Goal: Information Seeking & Learning: Learn about a topic

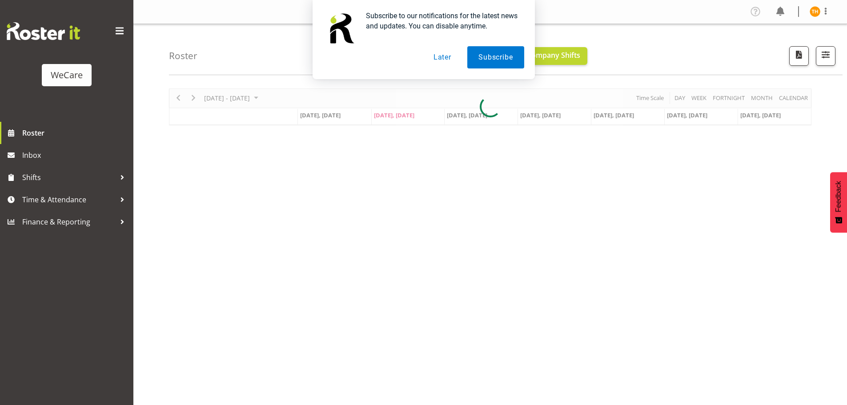
click at [443, 56] on button "Later" at bounding box center [442, 57] width 40 height 22
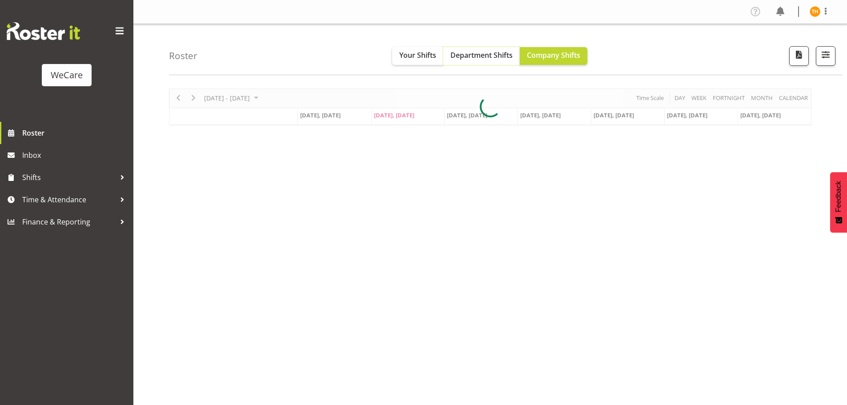
click at [473, 55] on span "Department Shifts" at bounding box center [481, 55] width 62 height 10
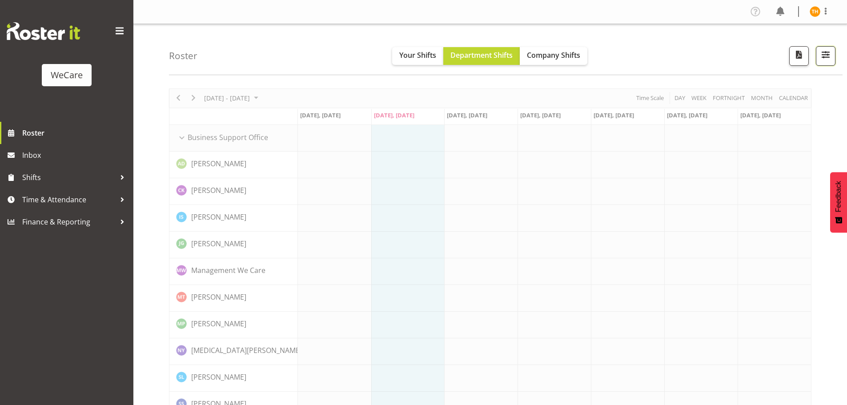
click at [822, 55] on span "button" at bounding box center [826, 55] width 12 height 12
click at [828, 60] on span "button" at bounding box center [826, 55] width 12 height 12
click at [794, 83] on button "All Locations" at bounding box center [770, 84] width 118 height 20
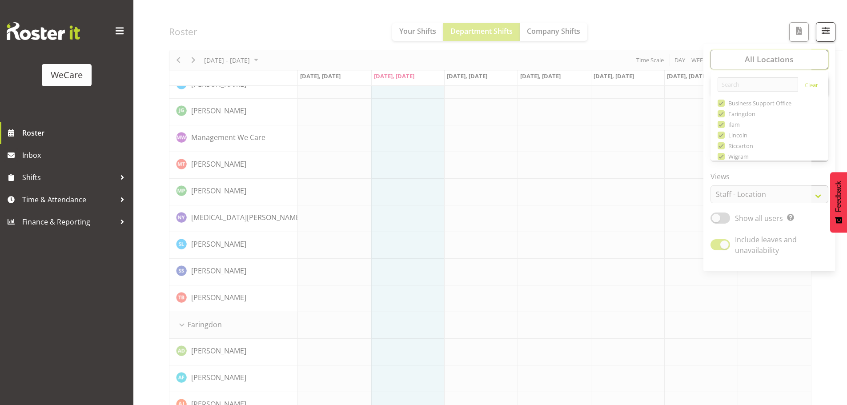
scroll to position [44, 0]
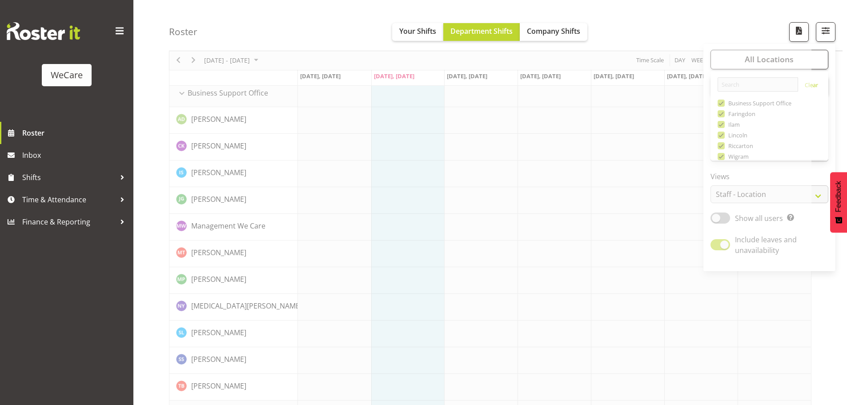
click at [823, 37] on button "button" at bounding box center [826, 32] width 20 height 20
click at [827, 34] on span "button" at bounding box center [826, 31] width 12 height 12
click at [784, 37] on div "All Locations Clear Business Support Office [GEOGRAPHIC_DATA] Ilam [GEOGRAPHIC_…" at bounding box center [808, 32] width 53 height 20
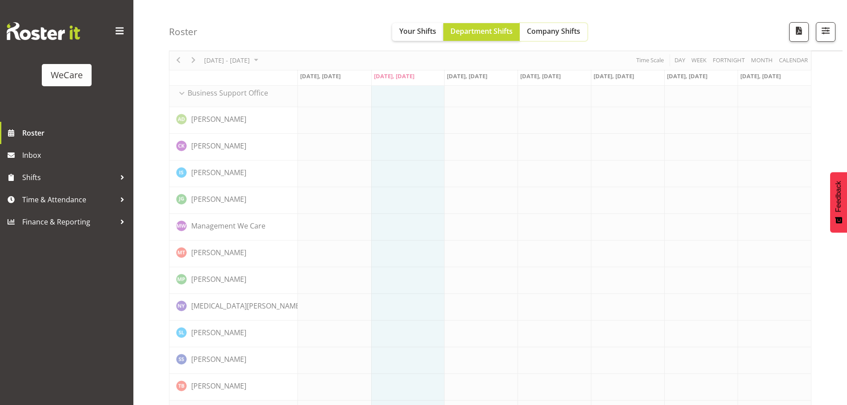
click at [557, 34] on span "Company Shifts" at bounding box center [553, 31] width 53 height 10
click at [829, 34] on span "button" at bounding box center [826, 31] width 12 height 12
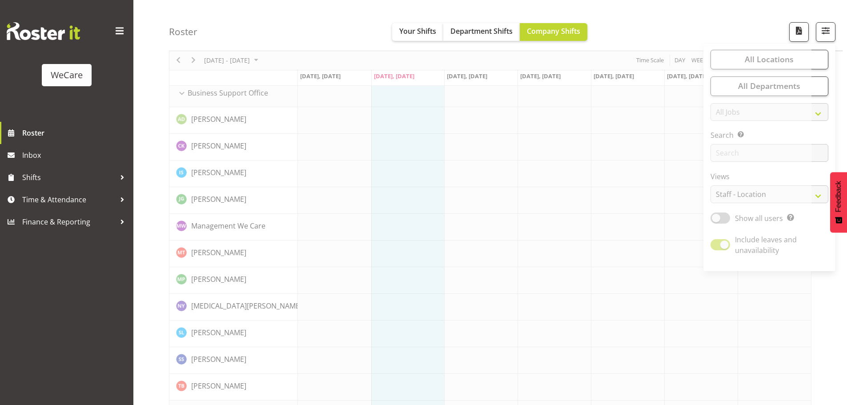
click at [709, 31] on div "Roster Your Shifts Department Shifts Company Shifts All Locations Clear Busines…" at bounding box center [506, 25] width 674 height 51
click at [421, 32] on span "Your Shifts" at bounding box center [417, 31] width 37 height 10
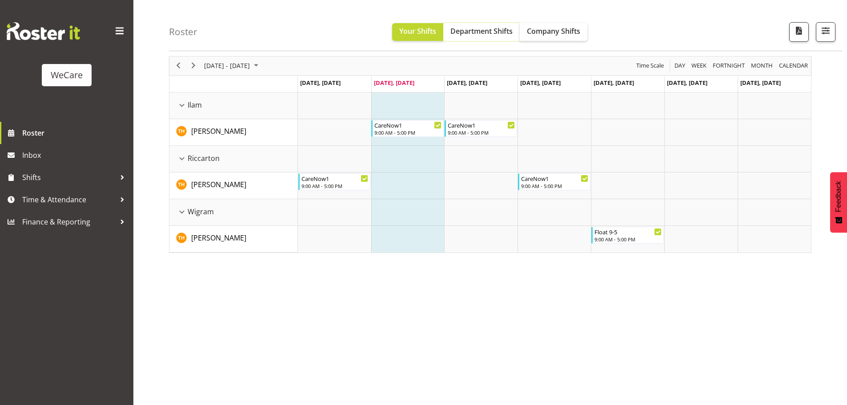
click at [467, 28] on span "Department Shifts" at bounding box center [481, 31] width 62 height 10
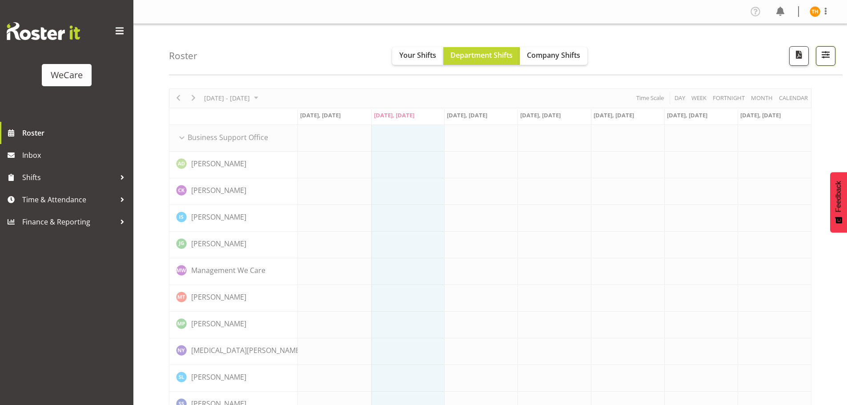
click at [828, 56] on span "button" at bounding box center [826, 55] width 12 height 12
click at [796, 78] on button "All Locations" at bounding box center [770, 84] width 118 height 20
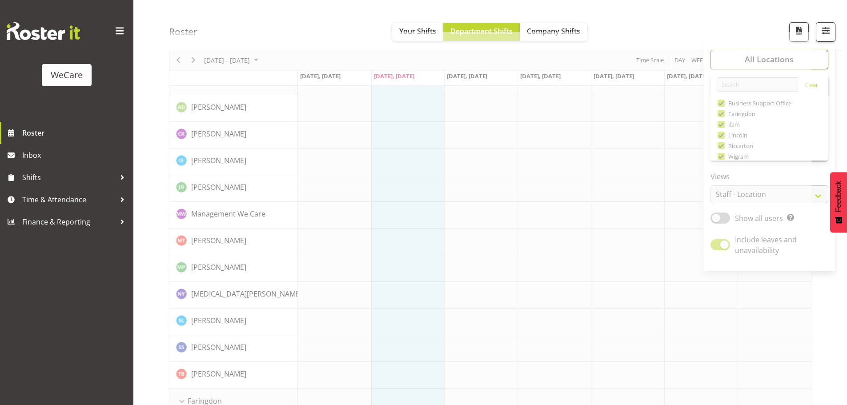
scroll to position [89, 0]
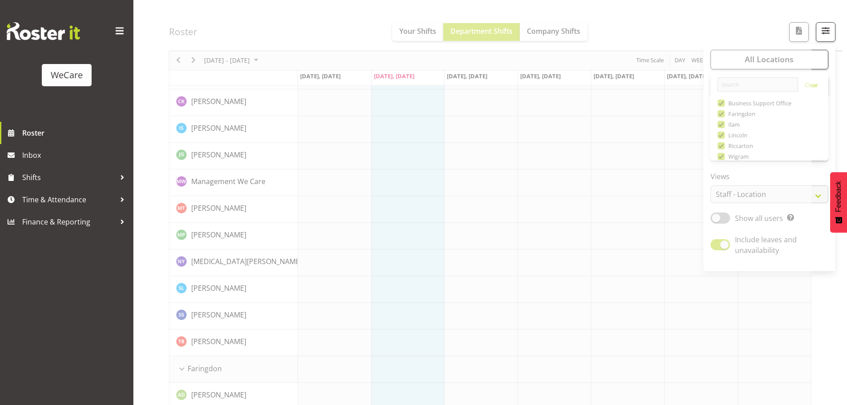
click at [825, 30] on span "button" at bounding box center [826, 31] width 12 height 12
click at [831, 33] on span "button" at bounding box center [826, 31] width 12 height 12
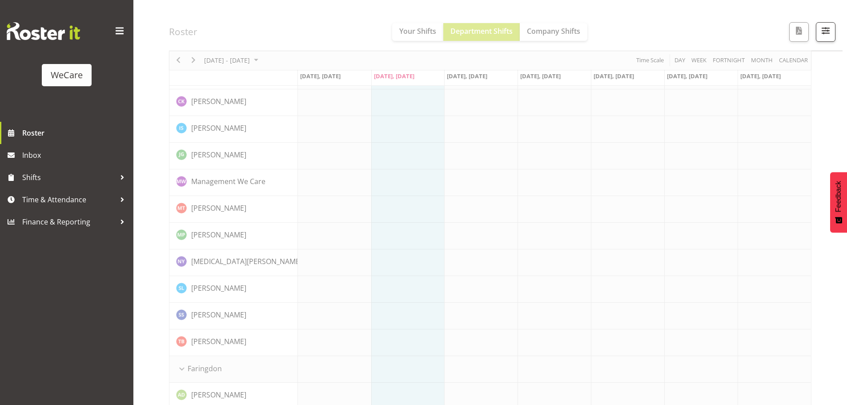
click at [31, 128] on span "Roster" at bounding box center [75, 132] width 107 height 13
